Goal: Transaction & Acquisition: Book appointment/travel/reservation

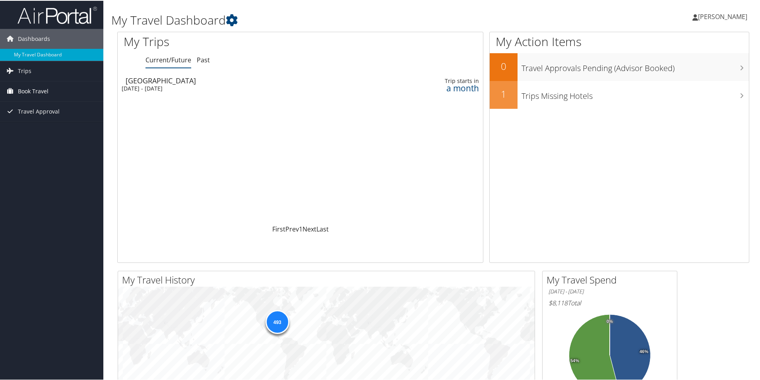
click at [31, 91] on span "Book Travel" at bounding box center [33, 91] width 31 height 20
click at [79, 132] on link "Book/Manage Online Trips" at bounding box center [51, 130] width 103 height 12
